Goal: Transaction & Acquisition: Download file/media

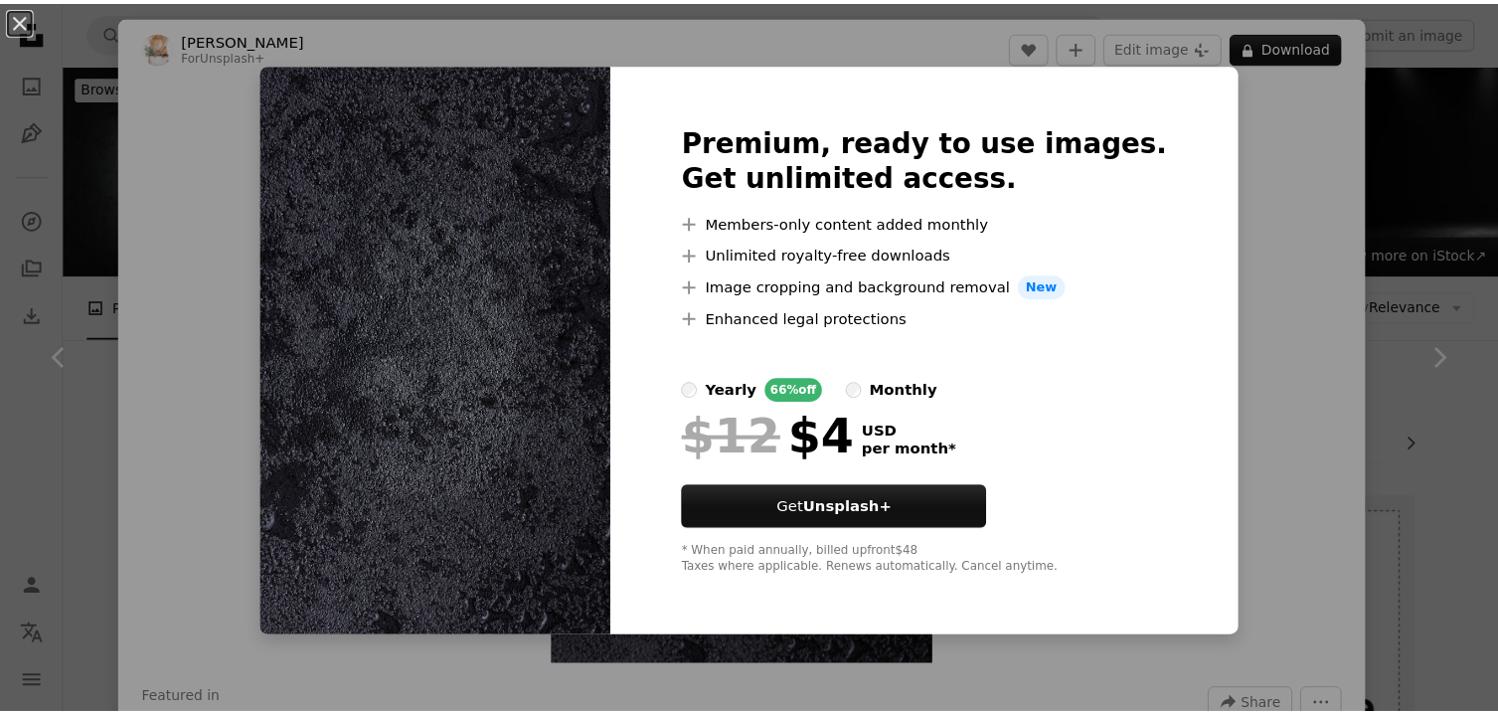
scroll to position [700, 0]
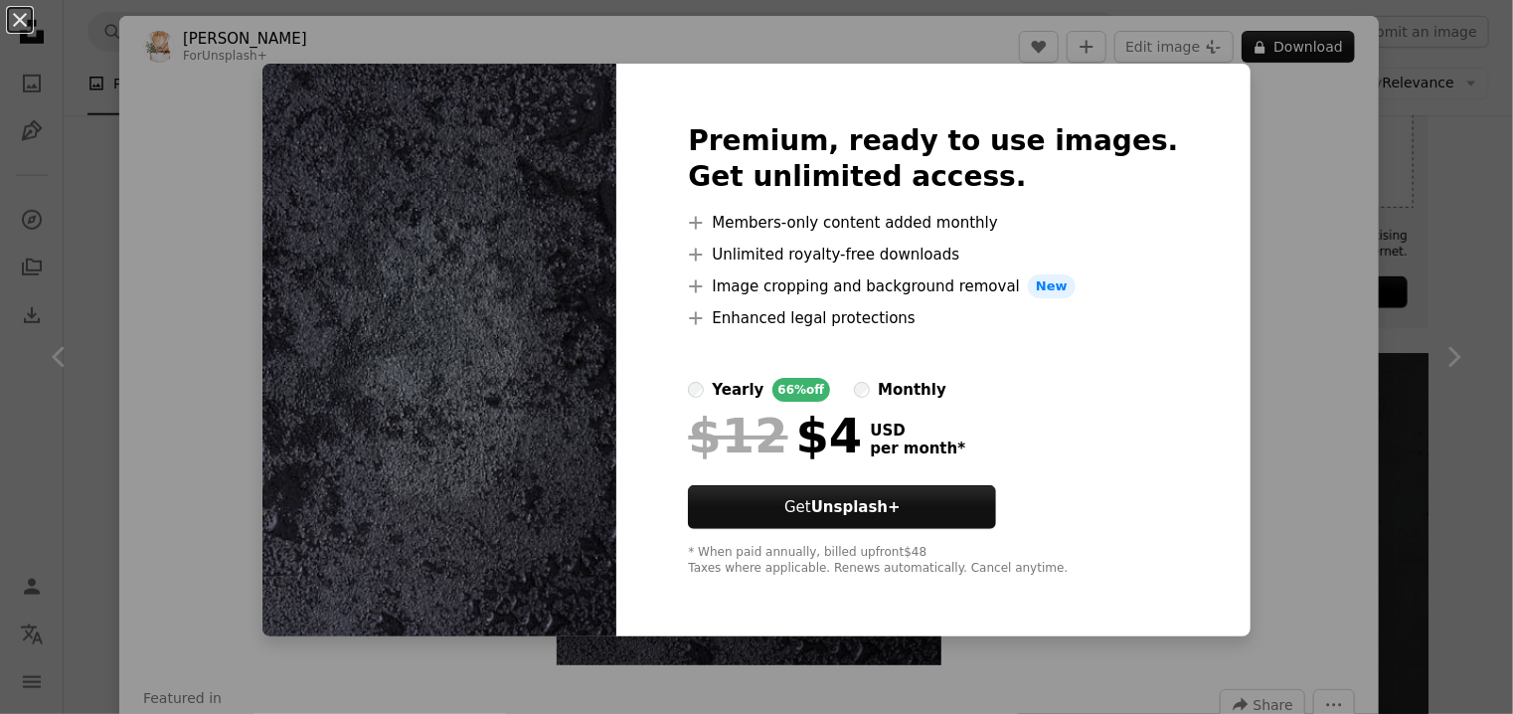
click at [1200, 289] on div "An X shape Premium, ready to use images. Get unlimited access. A plus sign Memb…" at bounding box center [756, 357] width 1513 height 714
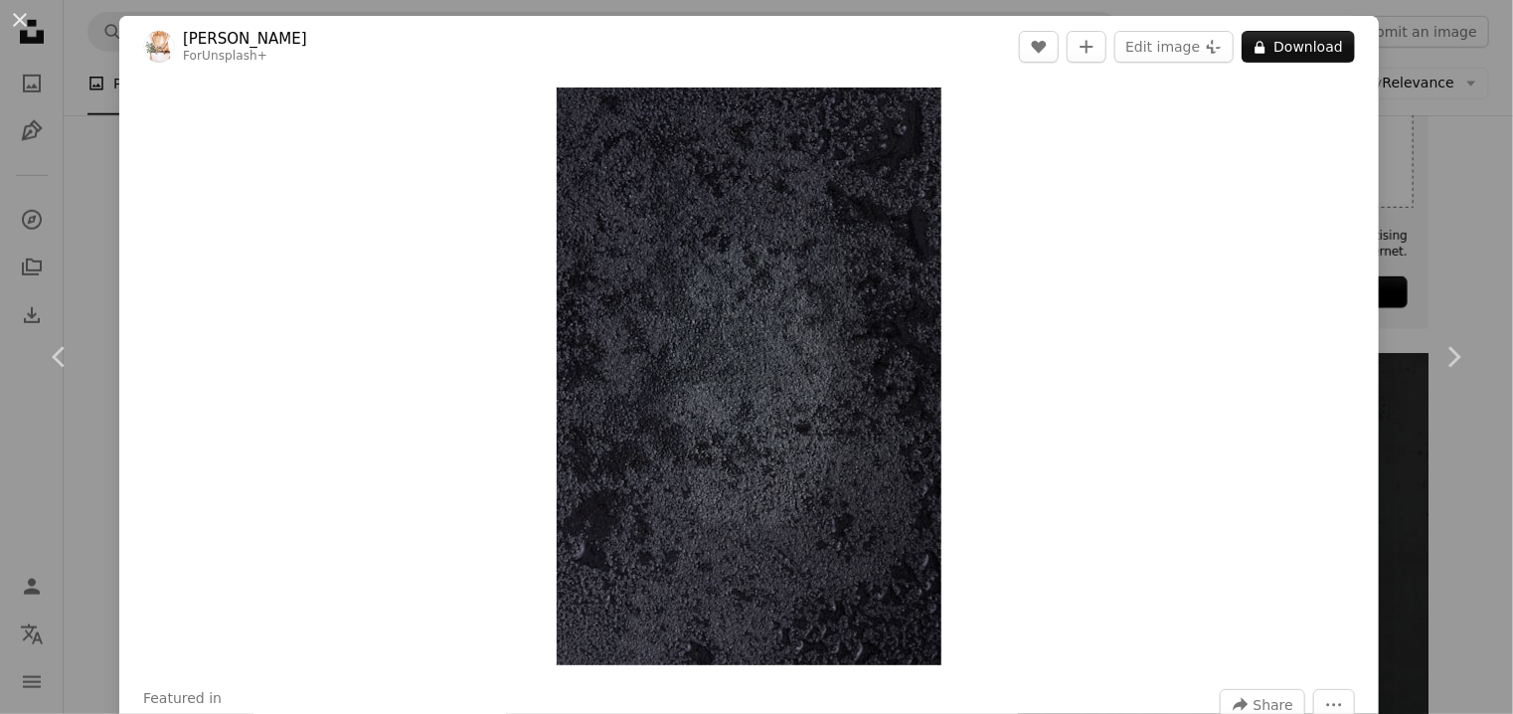
click at [1436, 187] on div "An X shape Chevron left Chevron right [PERSON_NAME] For Unsplash+ A heart A plu…" at bounding box center [756, 357] width 1513 height 714
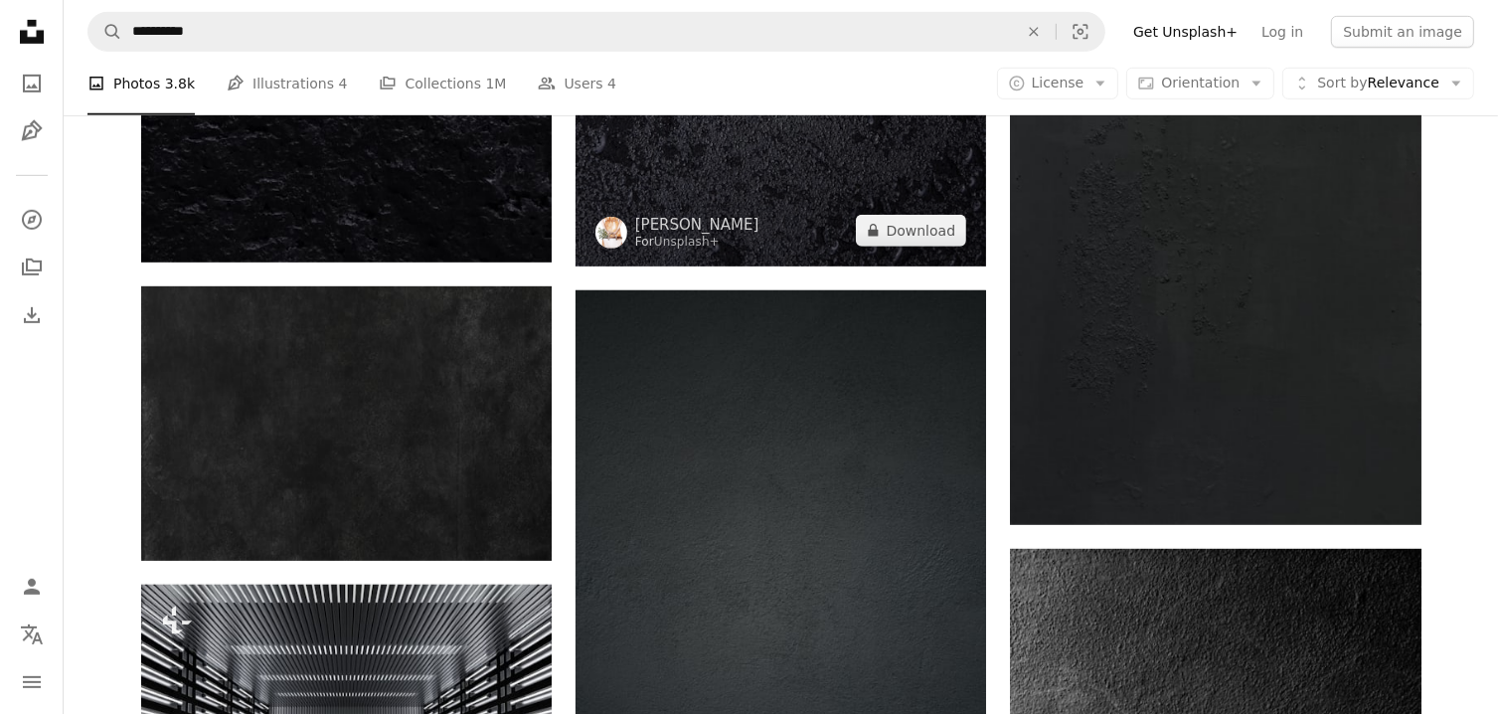
scroll to position [1143, 0]
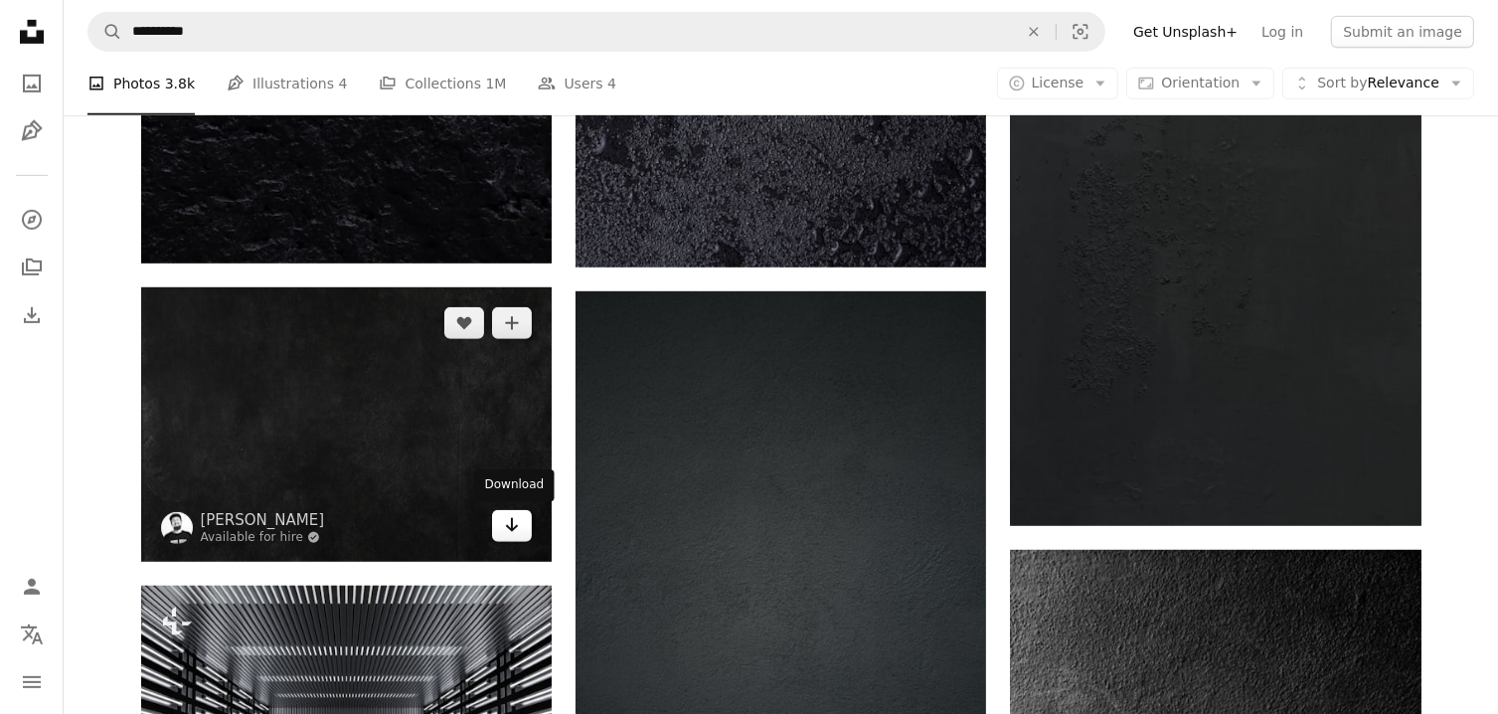
click at [506, 525] on icon "Download" at bounding box center [512, 525] width 13 height 14
